Goal: Task Accomplishment & Management: Use online tool/utility

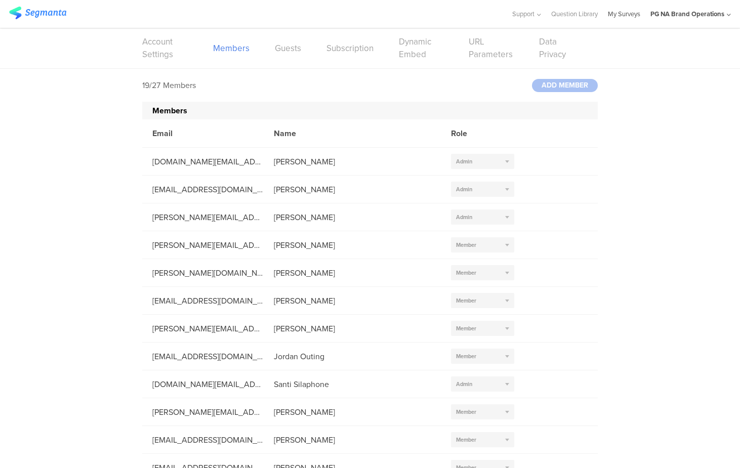
click at [628, 15] on link "My Surveys" at bounding box center [624, 14] width 32 height 28
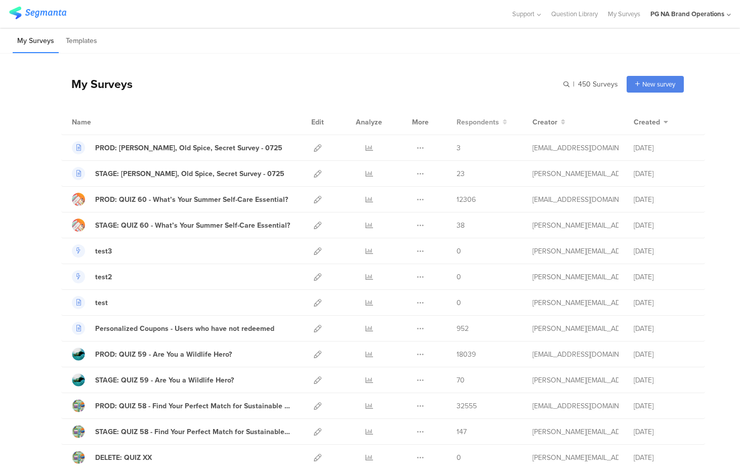
click at [476, 123] on span "Respondents" at bounding box center [478, 122] width 43 height 11
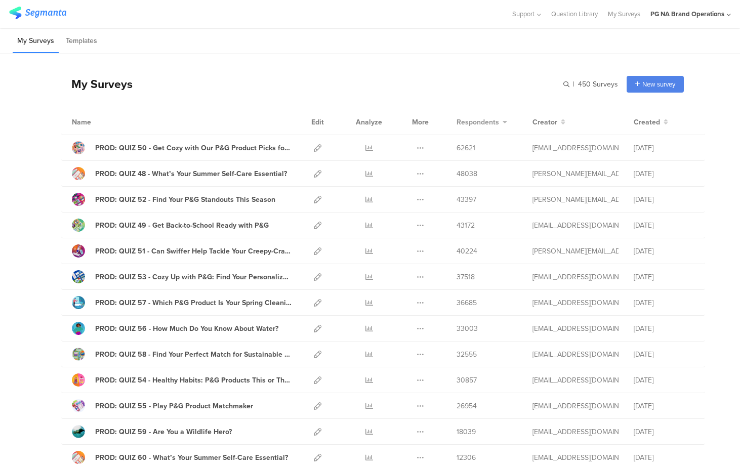
click at [499, 122] on button "Respondents" at bounding box center [482, 122] width 51 height 11
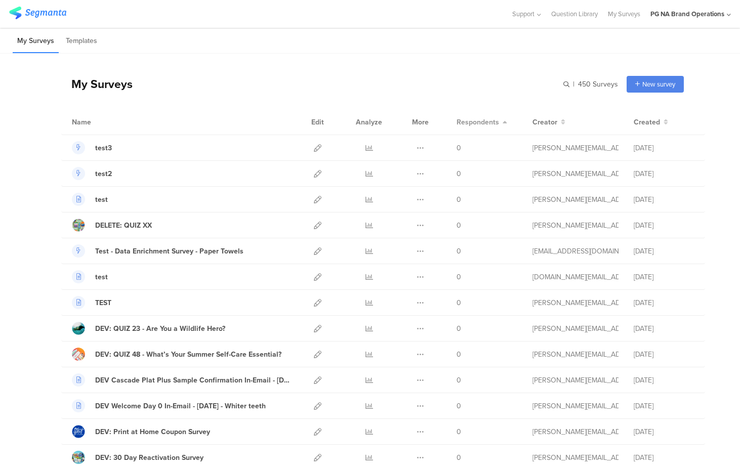
click at [499, 122] on button "Respondents" at bounding box center [482, 122] width 51 height 11
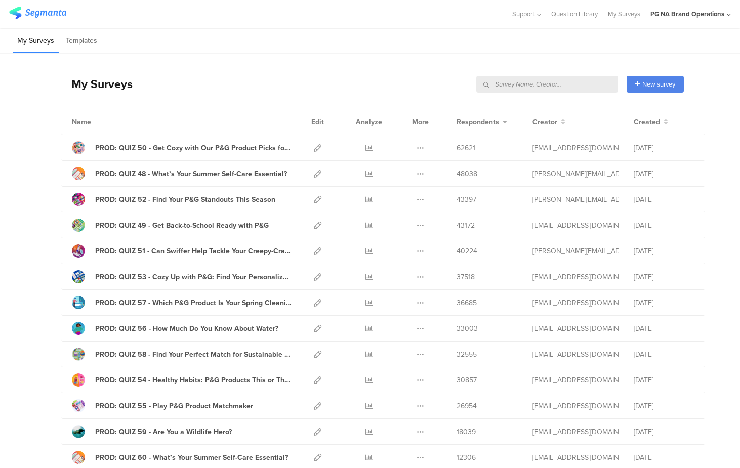
click at [561, 83] on input "text" at bounding box center [547, 84] width 142 height 17
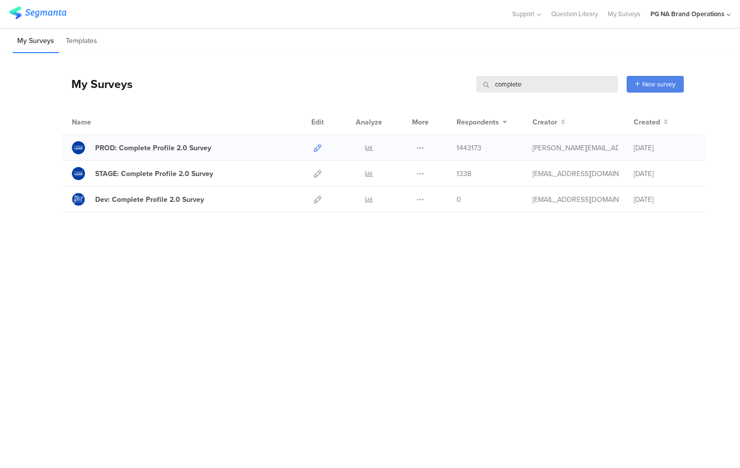
type input "complete"
click at [318, 147] on icon at bounding box center [318, 148] width 8 height 8
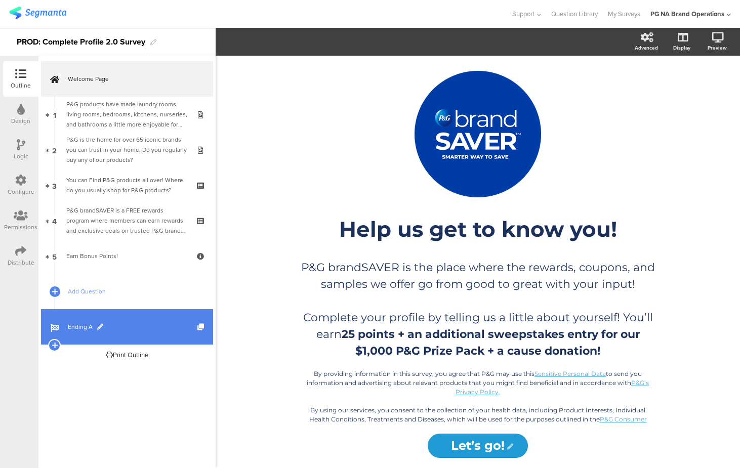
click at [73, 321] on link "Ending A" at bounding box center [127, 326] width 172 height 35
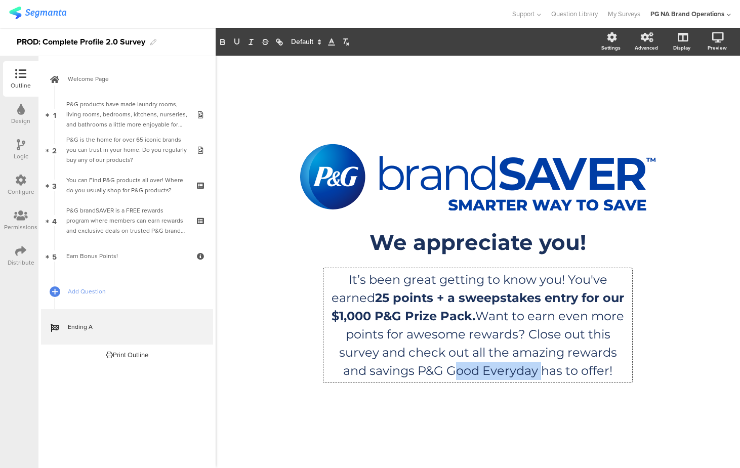
drag, startPoint x: 538, startPoint y: 370, endPoint x: 449, endPoint y: 369, distance: 89.1
click at [449, 369] on div "It’s been great getting to know you! You've earned 25 points + a sweepstakes en…" at bounding box center [477, 325] width 309 height 114
click at [417, 415] on div "/ We appreciate you! We appreciate you! It’s been great getting to know you! Yo…" at bounding box center [477, 257] width 425 height 402
drag, startPoint x: 530, startPoint y: 370, endPoint x: 454, endPoint y: 374, distance: 76.5
click at [454, 374] on div "It’s been great getting to know you! You've earned 25 points + a sweepstakes en…" at bounding box center [477, 325] width 309 height 114
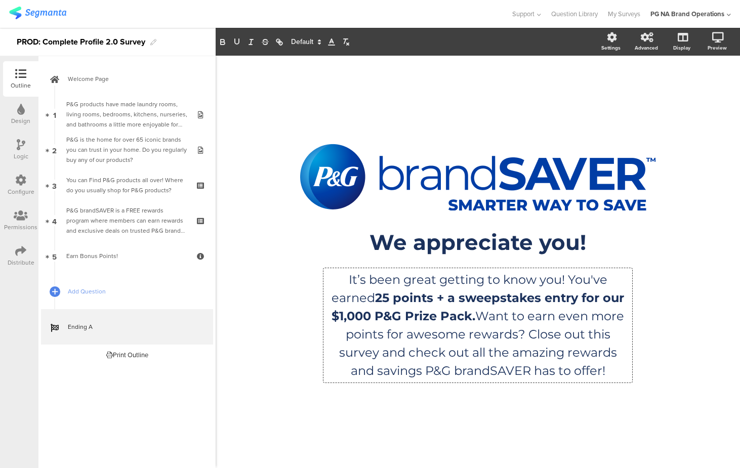
click at [540, 105] on div "/ We appreciate you! We appreciate you! It’s been great getting to know you! Yo…" at bounding box center [477, 257] width 425 height 402
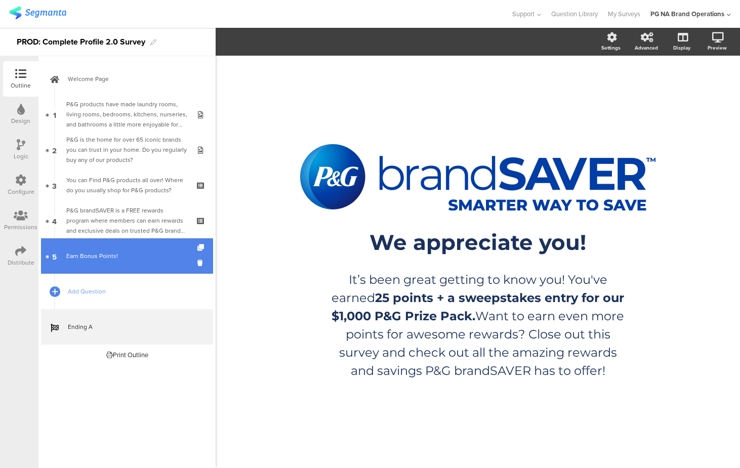
click at [128, 263] on link "5 Earn Bonus Points!" at bounding box center [127, 255] width 172 height 35
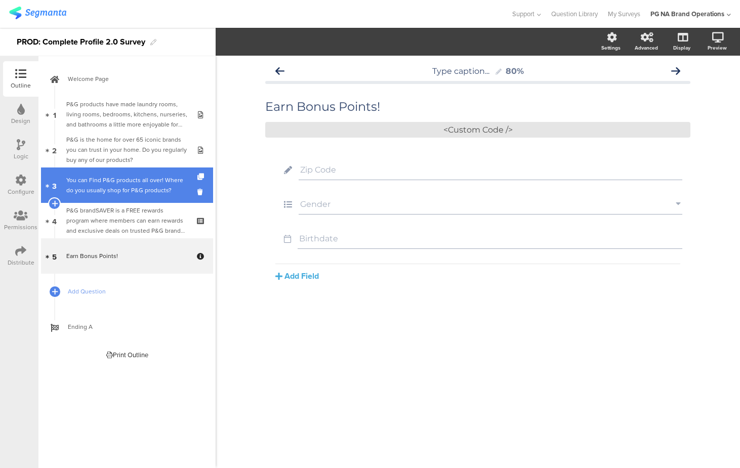
click at [136, 191] on div "You can Find P&G products all over! Where do you usually shop for P&G products?" at bounding box center [126, 185] width 121 height 20
